Goal: Communication & Community: Participate in discussion

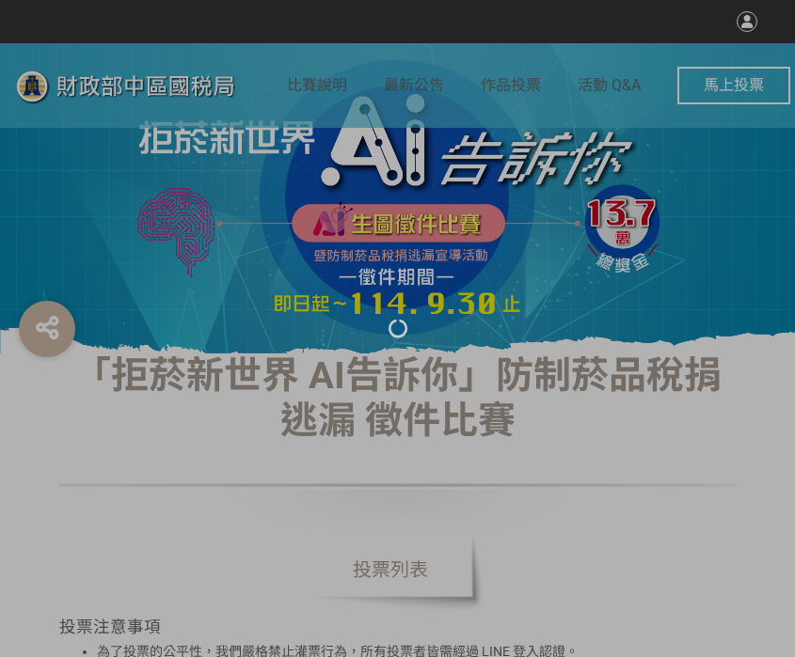
select select "vote"
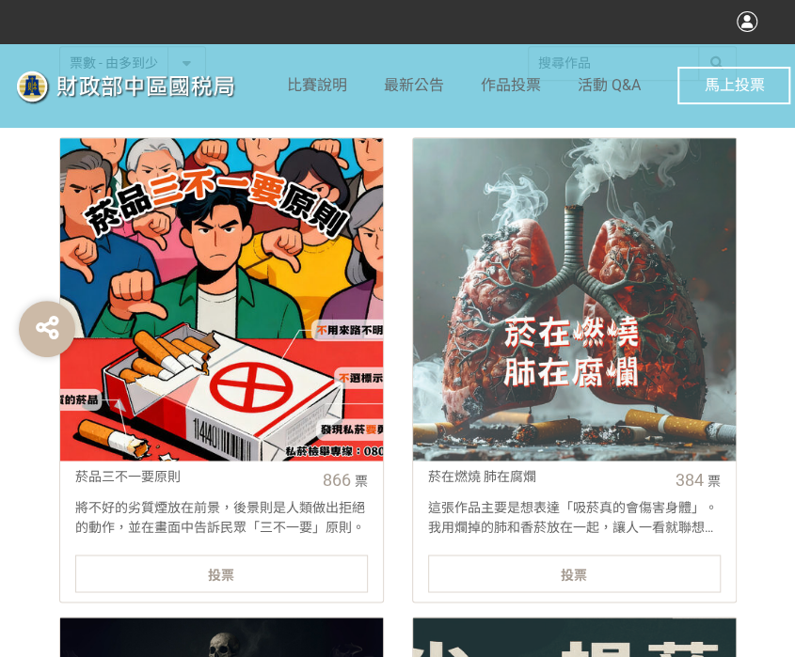
scroll to position [846, 0]
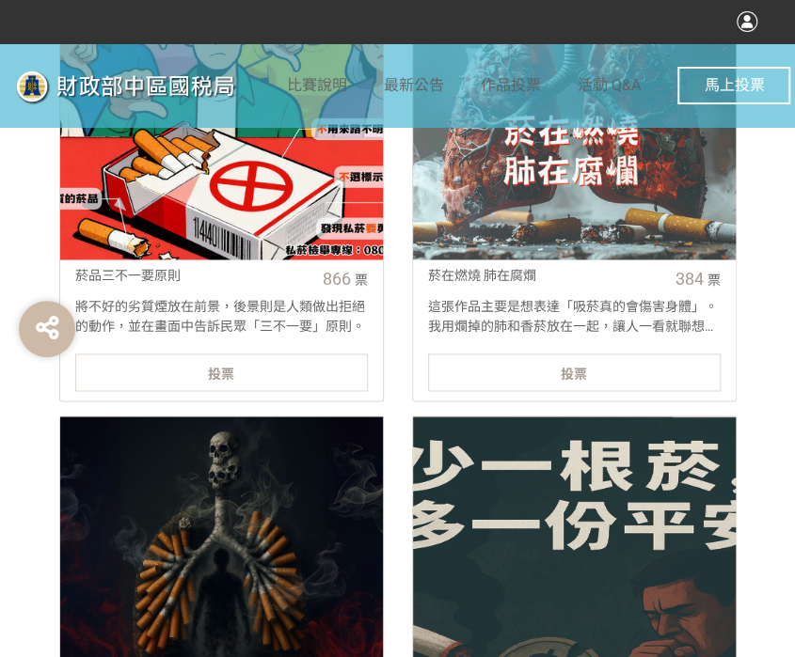
click at [292, 383] on div "投票" at bounding box center [221, 373] width 292 height 38
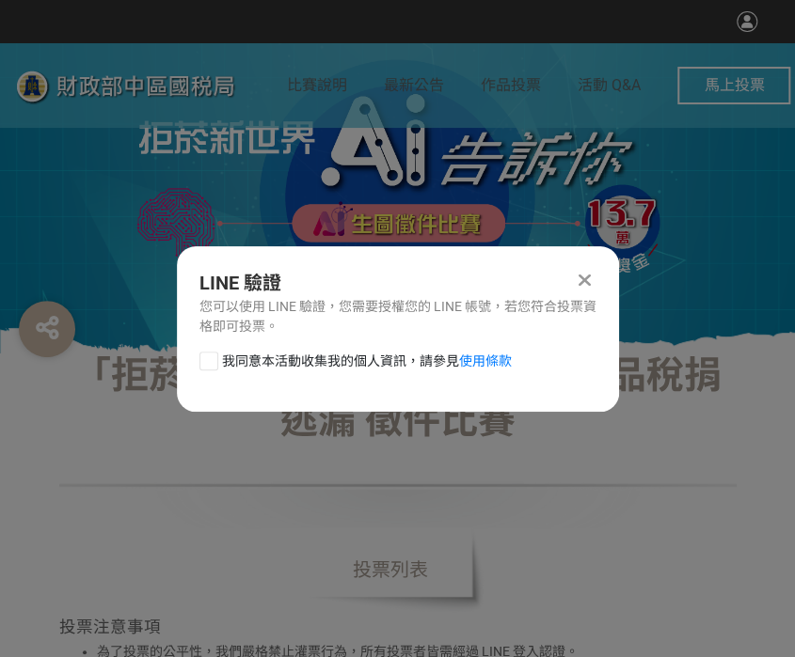
click at [209, 358] on div at bounding box center [208, 361] width 19 height 19
checkbox input "true"
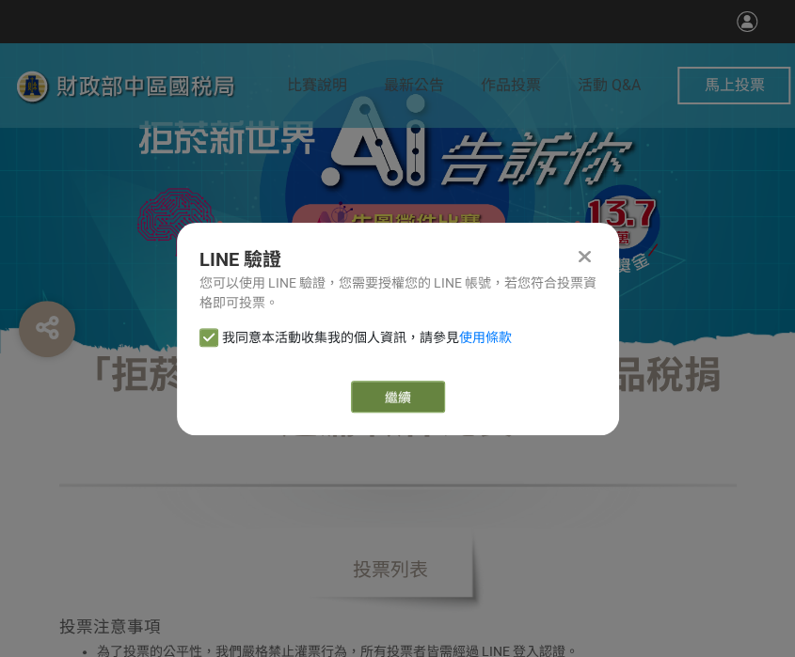
click at [408, 396] on link "繼續" at bounding box center [398, 397] width 94 height 32
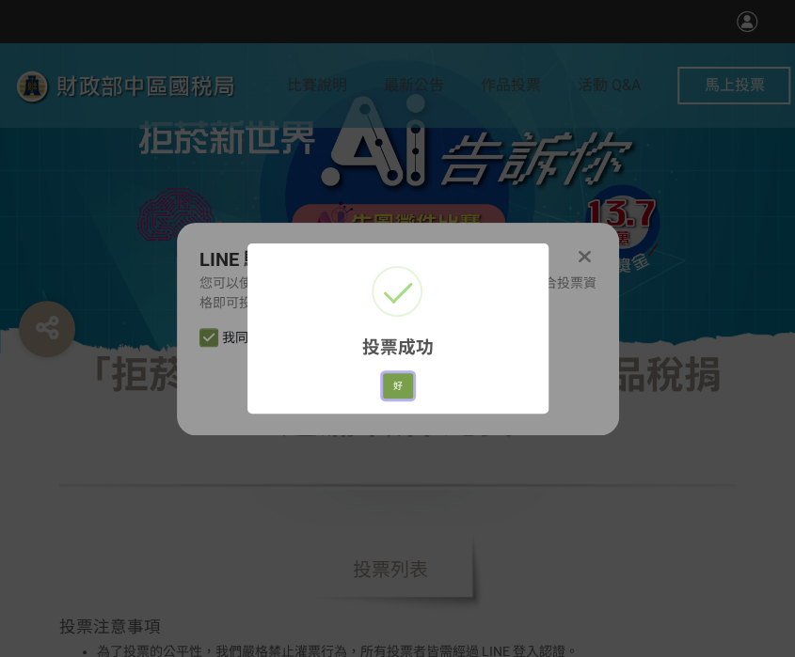
drag, startPoint x: 411, startPoint y: 379, endPoint x: 418, endPoint y: 221, distance: 158.1
click at [411, 379] on button "好" at bounding box center [398, 386] width 30 height 26
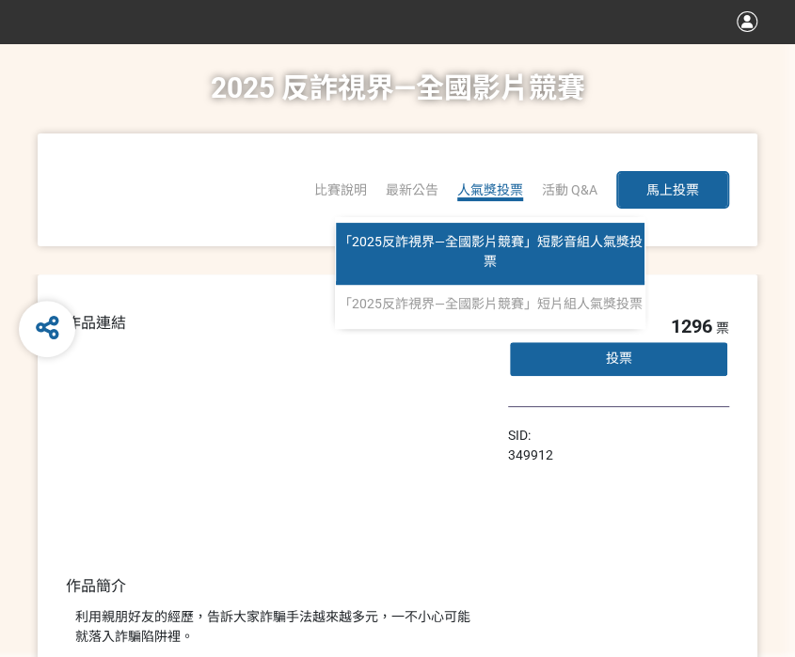
click at [498, 235] on span "「2025反詐視界—全國影片競賽」短影音組人氣獎投票" at bounding box center [491, 251] width 304 height 35
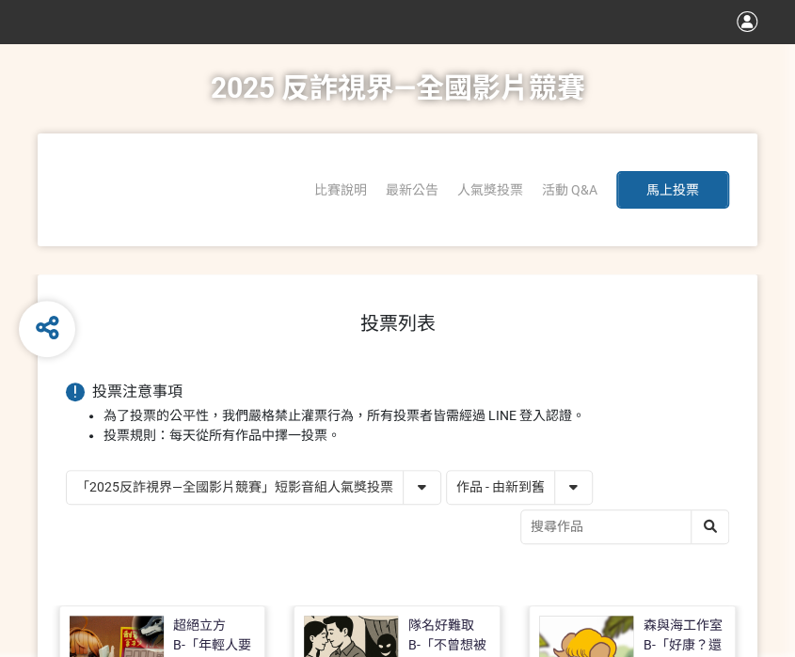
click at [510, 484] on select "作品 - 由新到舊 作品 - 由舊到新 票數 - 由多到少 票數 - 由少到多" at bounding box center [519, 487] width 145 height 33
select select "vote"
click at [447, 471] on select "作品 - 由新到舊 作品 - 由舊到新 票數 - 由多到少 票數 - 由少到多" at bounding box center [519, 487] width 145 height 33
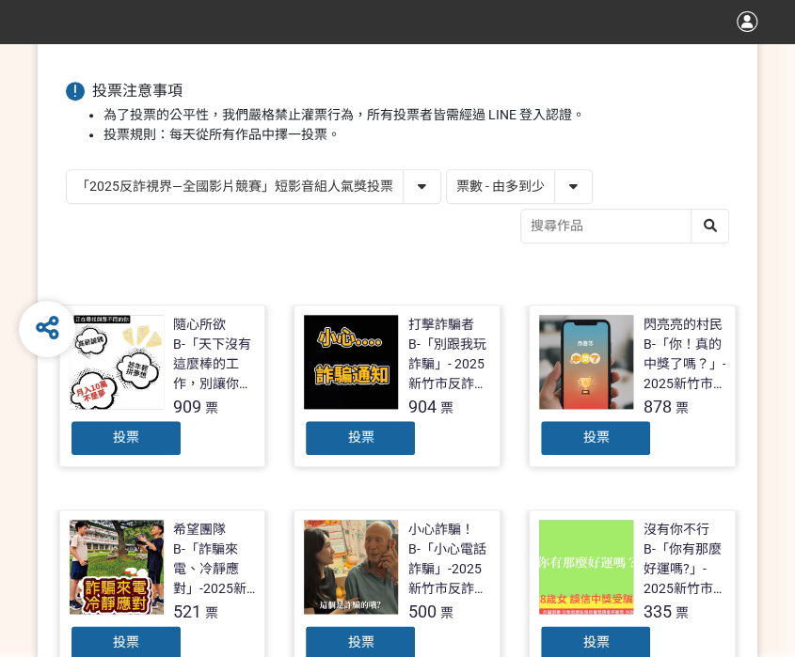
scroll to position [376, 0]
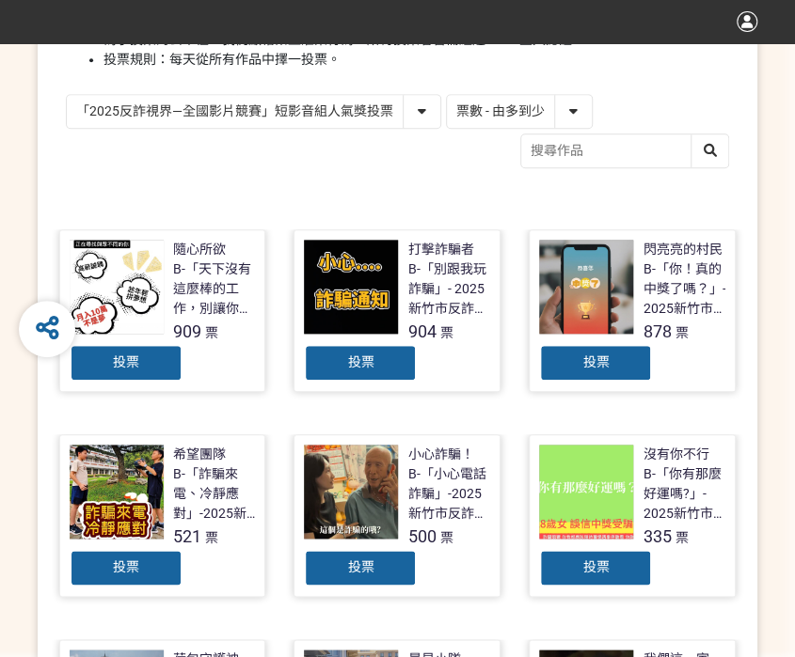
click at [148, 373] on div "投票" at bounding box center [126, 363] width 113 height 38
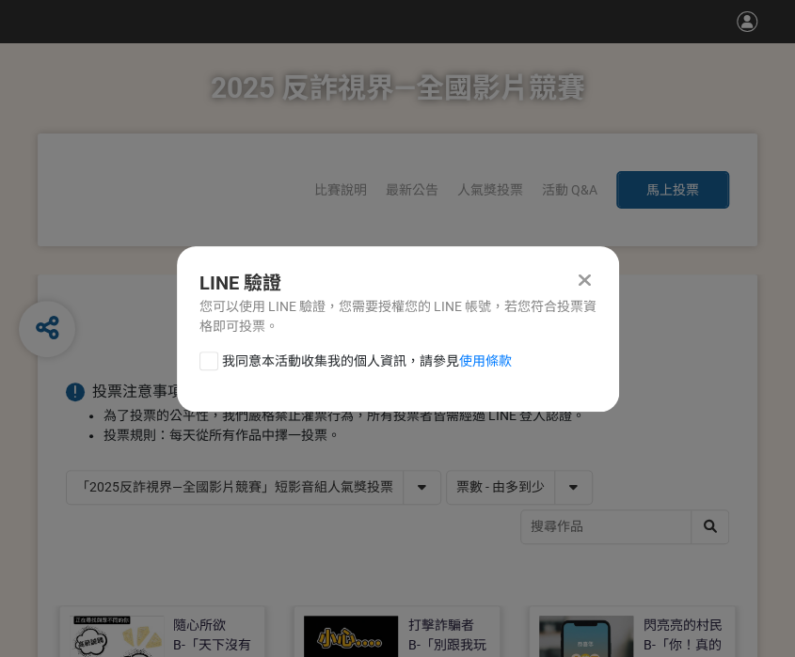
click at [209, 368] on div at bounding box center [208, 361] width 19 height 19
checkbox input "true"
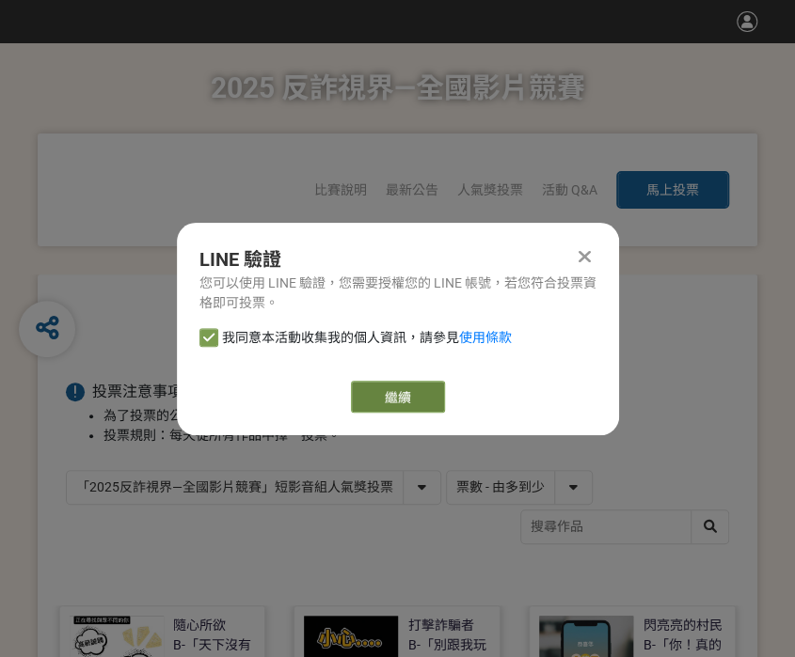
click at [361, 391] on link "繼續" at bounding box center [398, 397] width 94 height 32
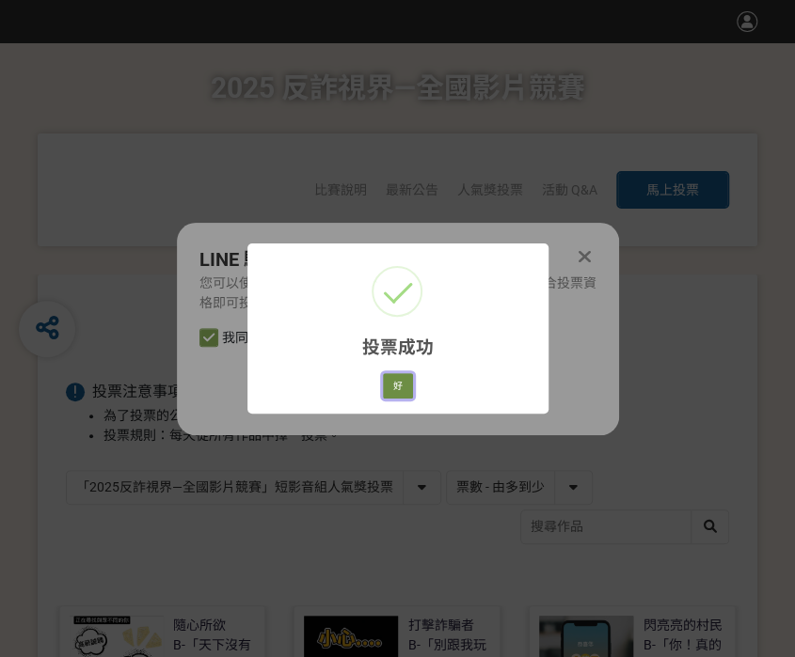
click at [395, 394] on button "好" at bounding box center [398, 386] width 30 height 26
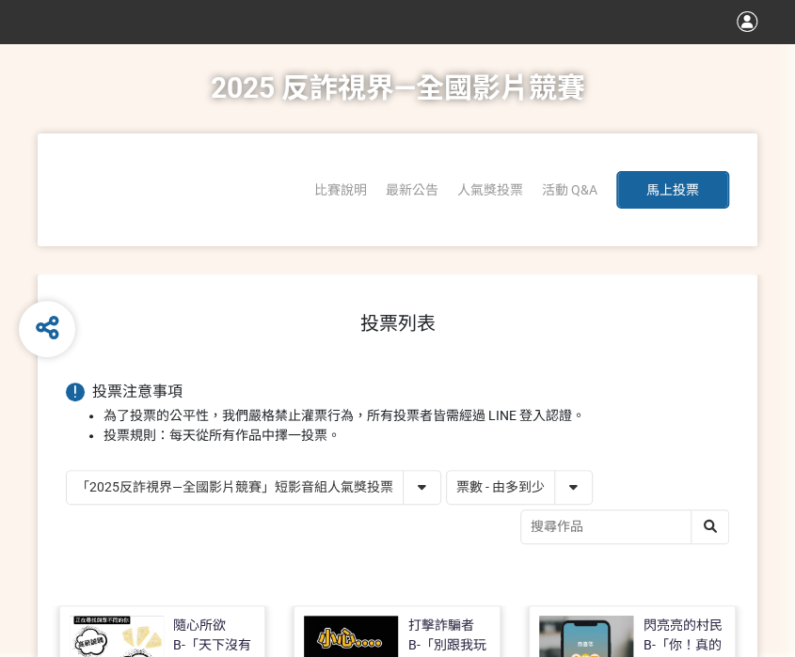
scroll to position [290, 0]
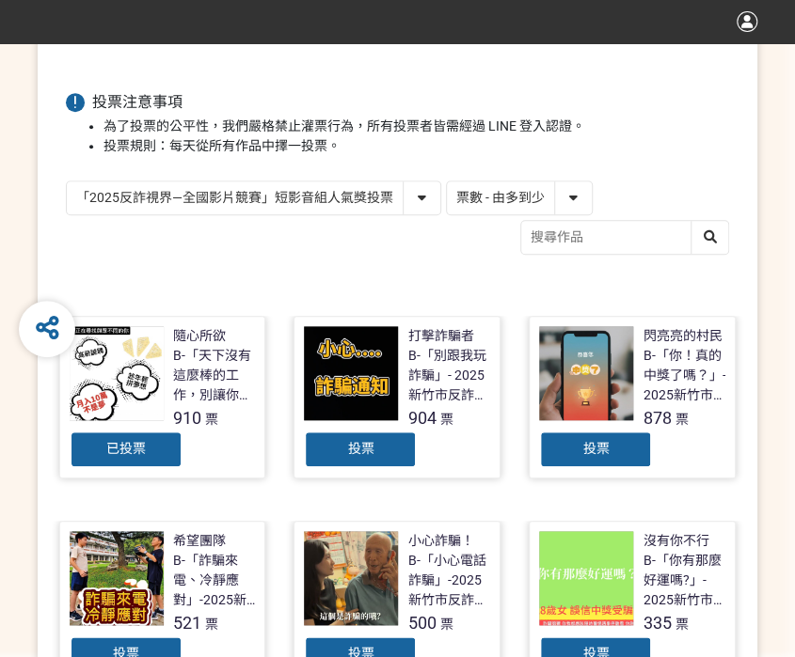
click at [345, 197] on select "「2025反詐視界—全國影片競賽」短影音組人氣獎投票 「2025反詐視界—全國影片競賽」短片組人氣獎投票" at bounding box center [253, 198] width 373 height 33
select select "13146"
click at [67, 182] on select "「2025反詐視界—全國影片競賽」短影音組人氣獎投票 「2025反詐視界—全國影片競賽」短片組人氣獎投票" at bounding box center [253, 198] width 373 height 33
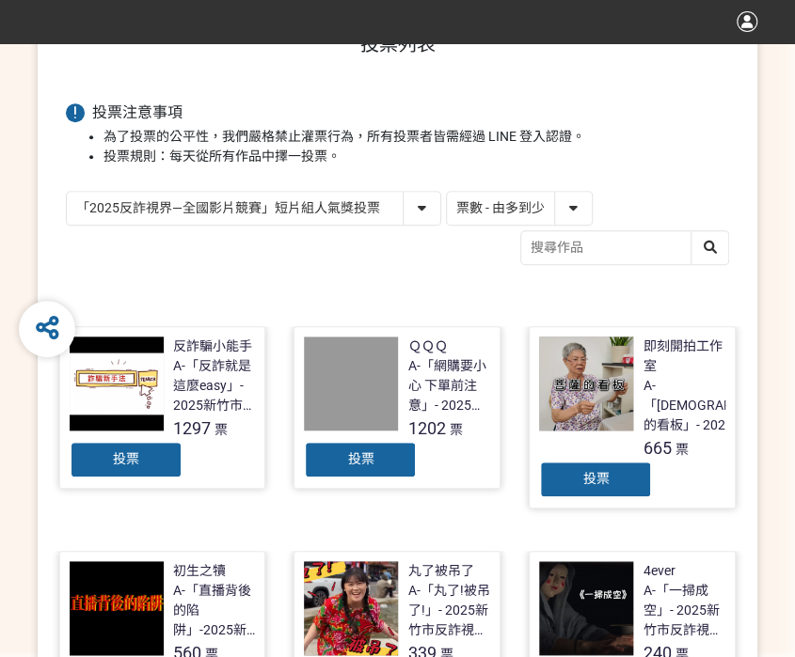
scroll to position [282, 0]
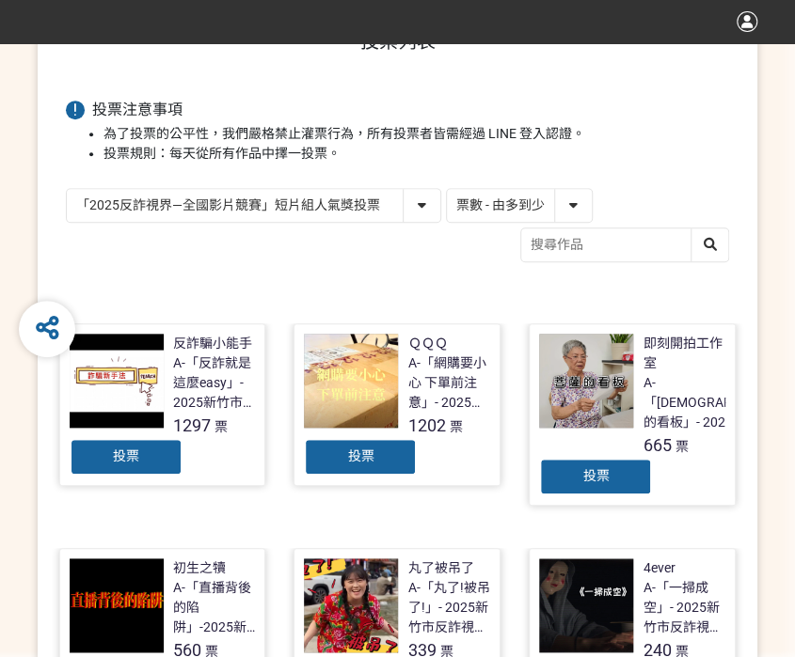
click at [141, 454] on div "投票" at bounding box center [126, 457] width 113 height 38
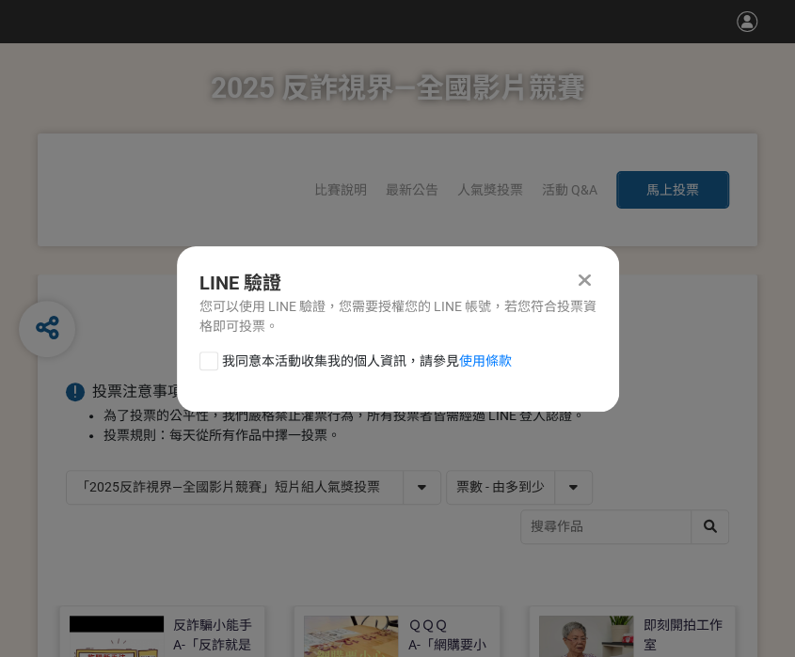
click at [210, 362] on div at bounding box center [208, 361] width 19 height 19
checkbox input "true"
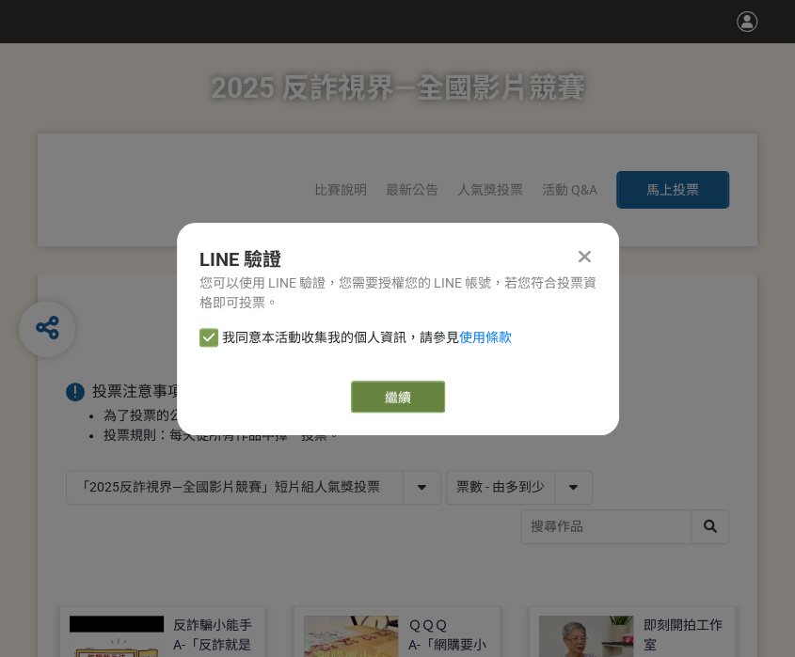
click at [393, 388] on link "繼續" at bounding box center [398, 397] width 94 height 32
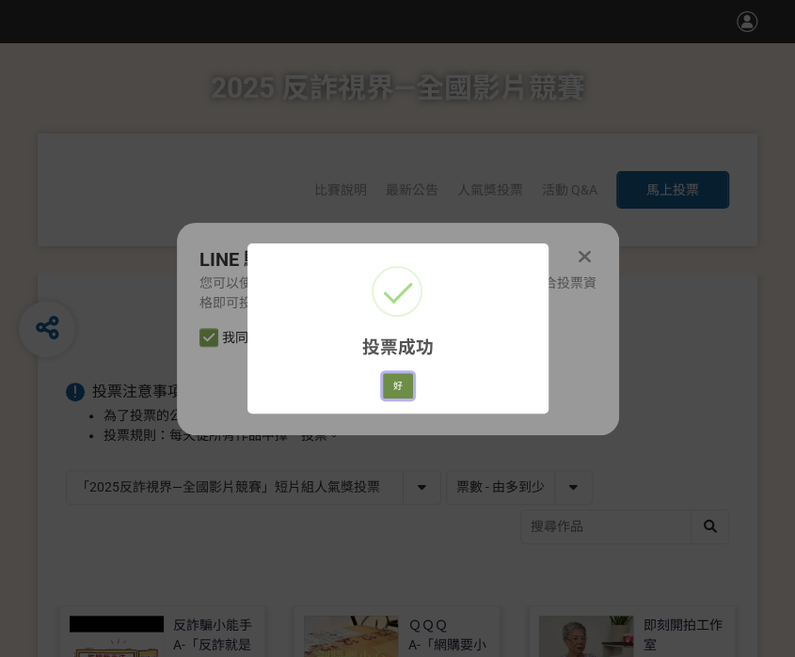
click at [393, 389] on button "好" at bounding box center [398, 386] width 30 height 26
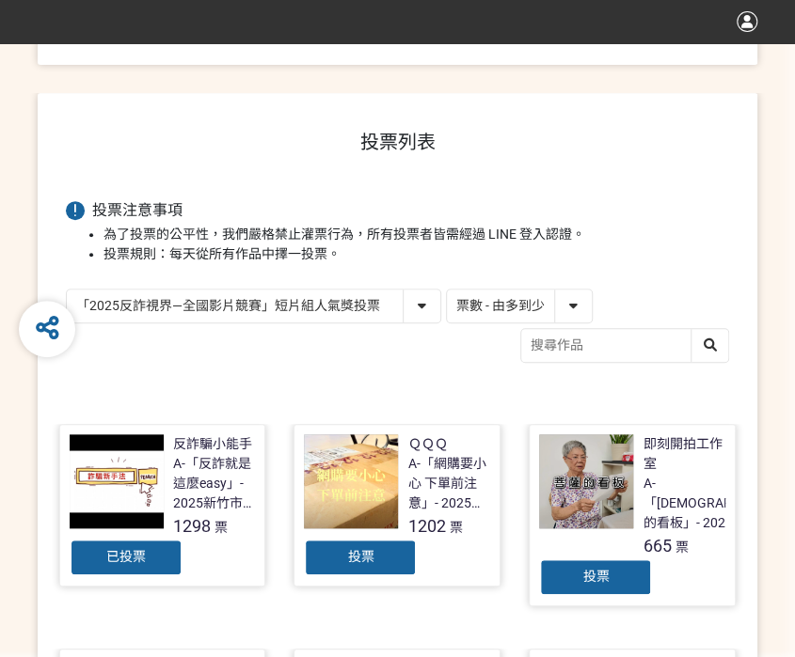
scroll to position [223, 0]
